Goal: Task Accomplishment & Management: Manage account settings

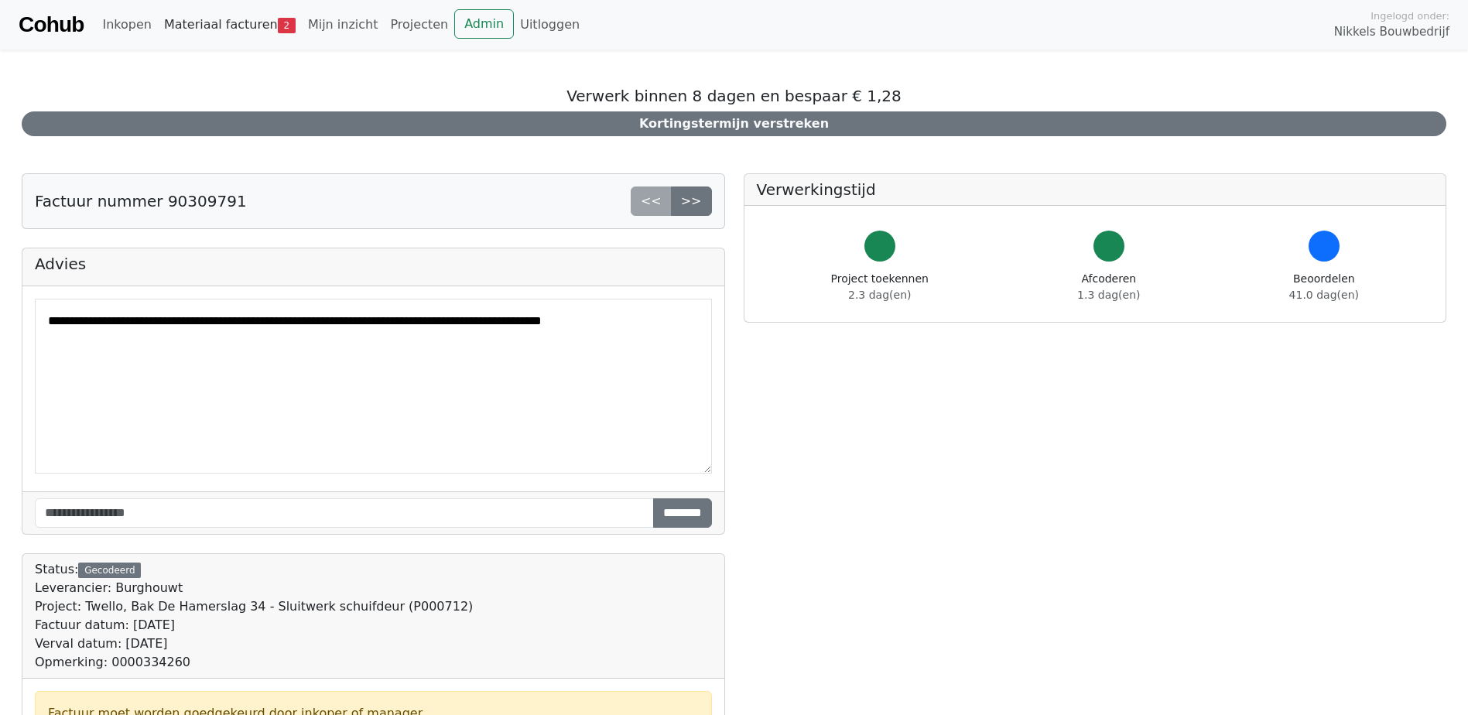
click at [260, 20] on link "Materiaal facturen 2" at bounding box center [230, 24] width 144 height 31
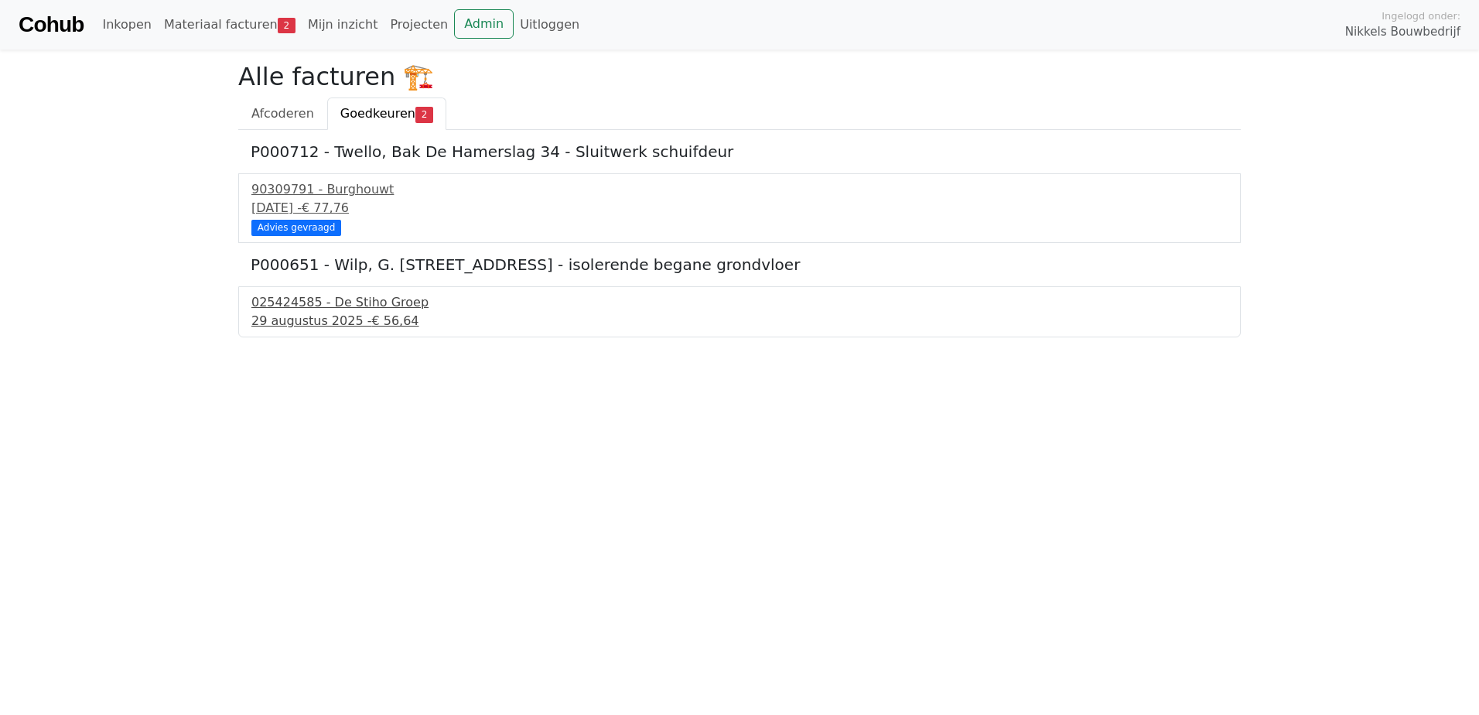
click at [320, 310] on div "025424585 - De Stiho Groep" at bounding box center [739, 302] width 976 height 19
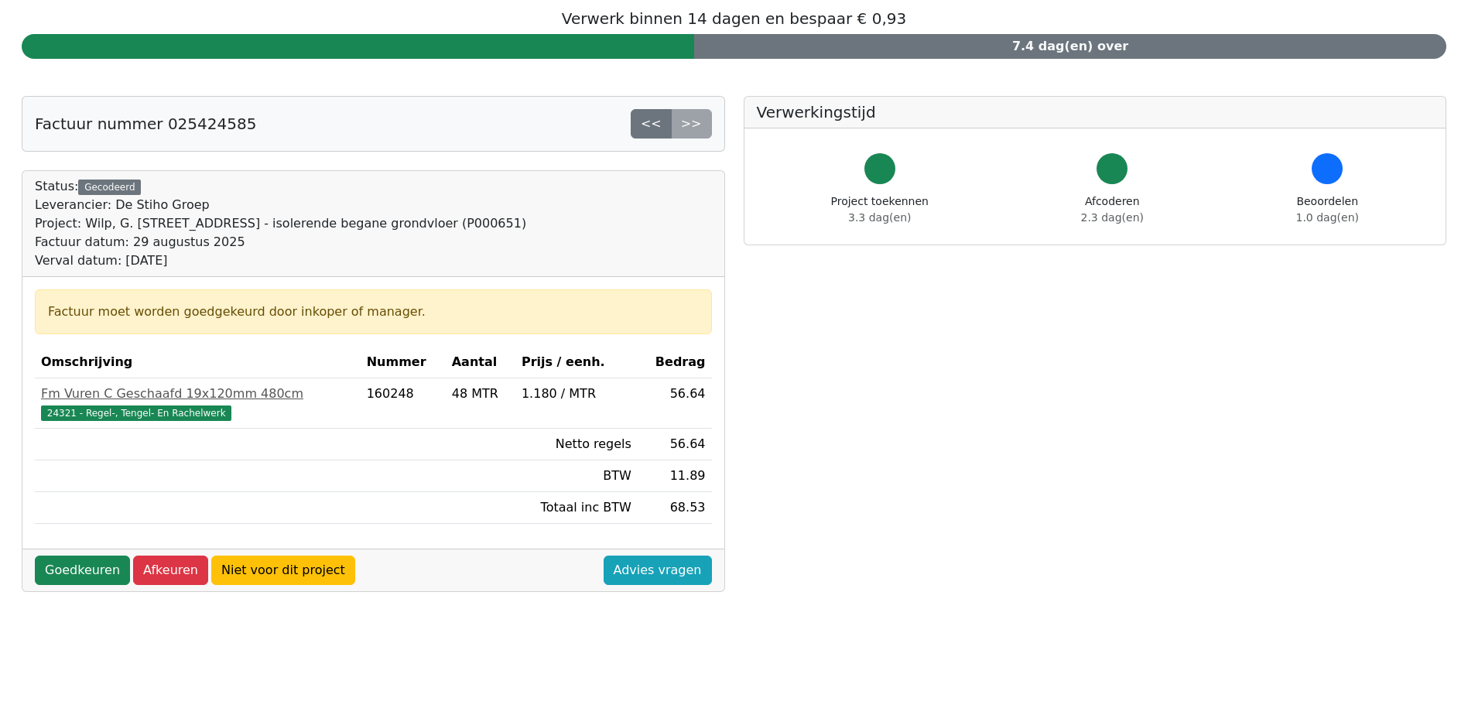
scroll to position [155, 0]
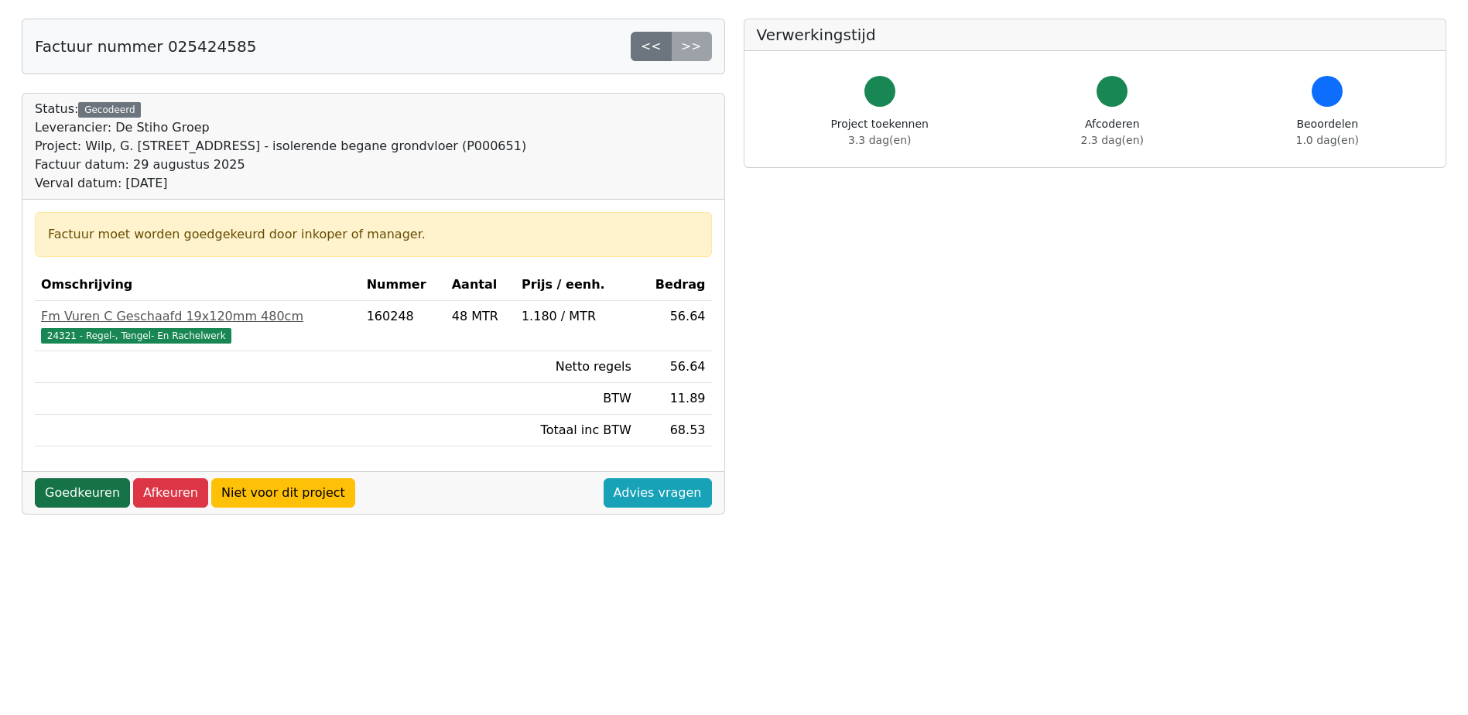
click at [70, 495] on link "Goedkeuren" at bounding box center [82, 492] width 95 height 29
